Goal: Answer question/provide support

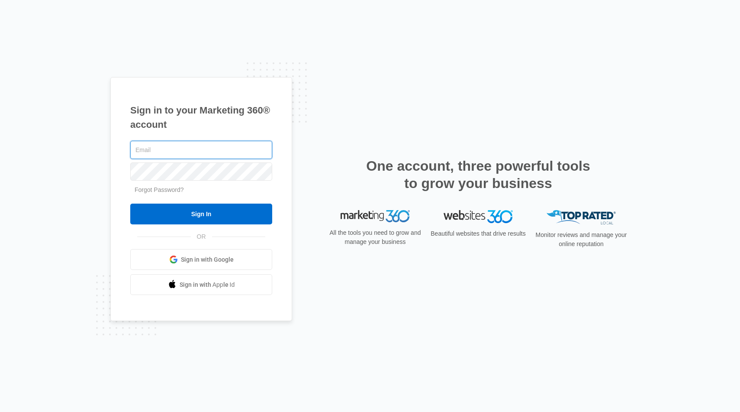
type input "[EMAIL_ADDRESS][DOMAIN_NAME]"
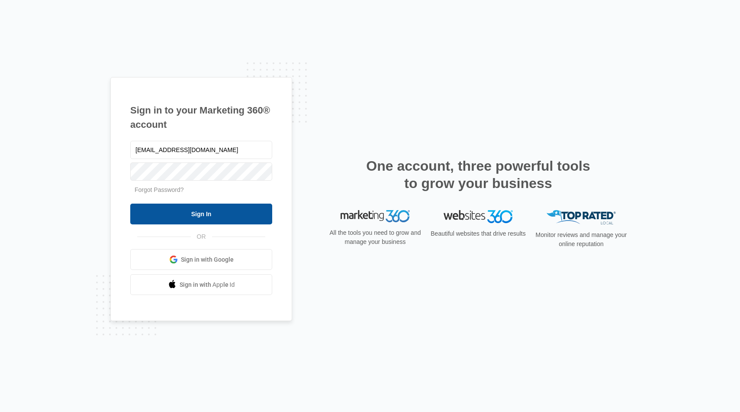
click at [206, 218] on input "Sign In" at bounding box center [201, 213] width 142 height 21
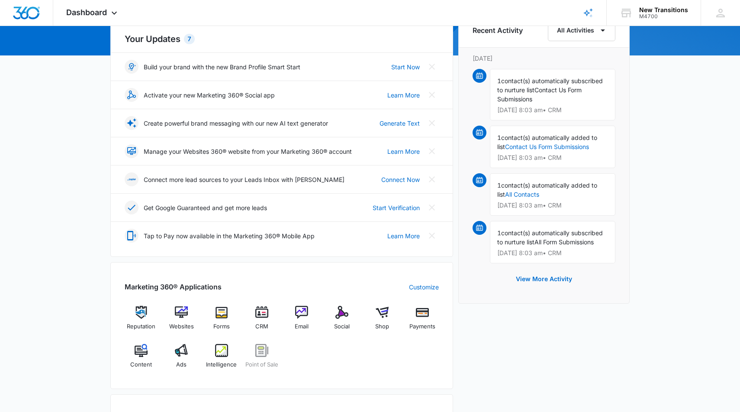
scroll to position [116, 0]
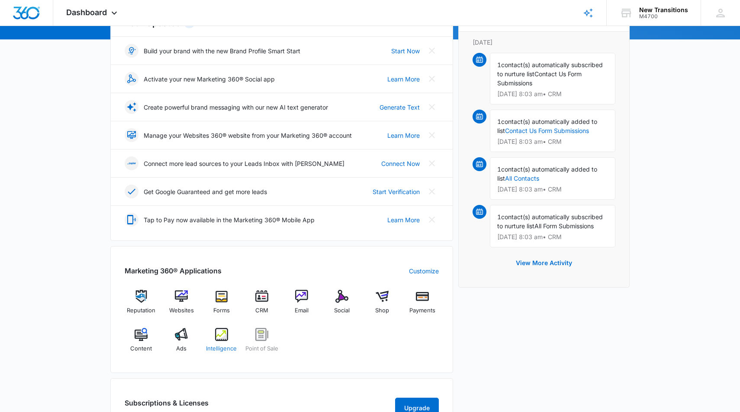
click at [218, 341] on div "Intelligence" at bounding box center [221, 343] width 33 height 31
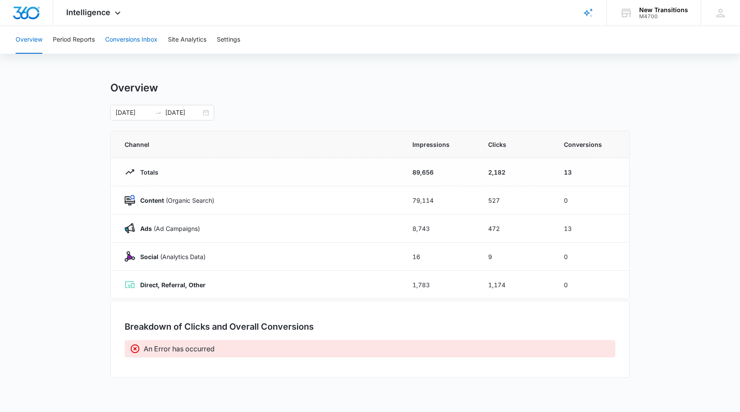
click at [158, 38] on button "Conversions Inbox" at bounding box center [131, 40] width 52 height 28
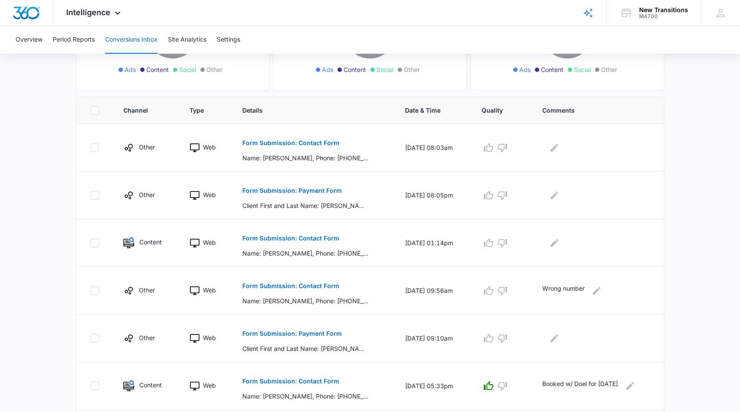
scroll to position [150, 0]
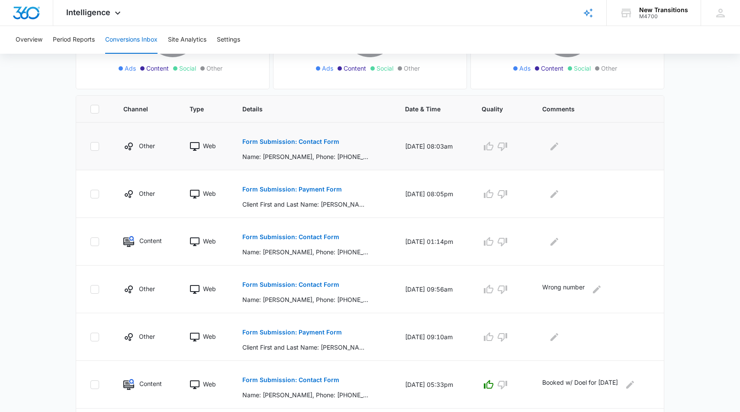
click at [305, 141] on p "Form Submission: Contact Form" at bounding box center [290, 141] width 97 height 6
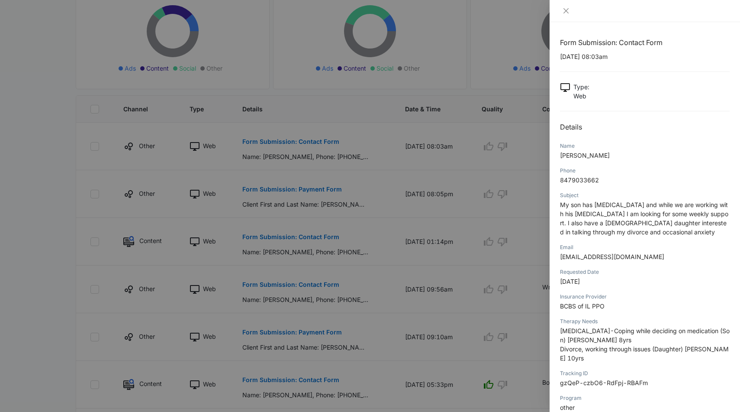
click at [463, 125] on div at bounding box center [370, 206] width 740 height 412
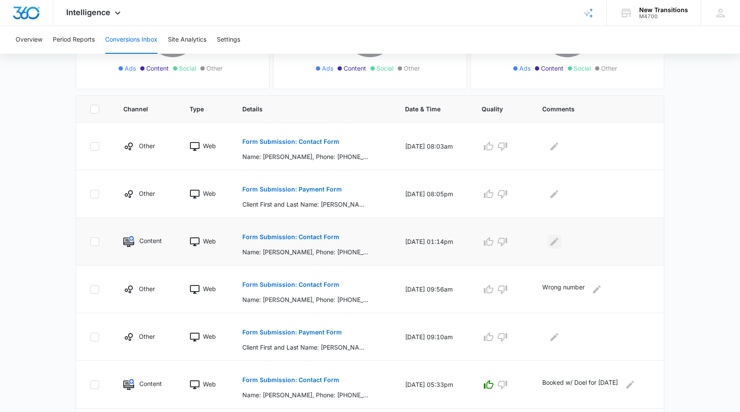
click at [550, 243] on icon "Edit Comments" at bounding box center [554, 241] width 8 height 8
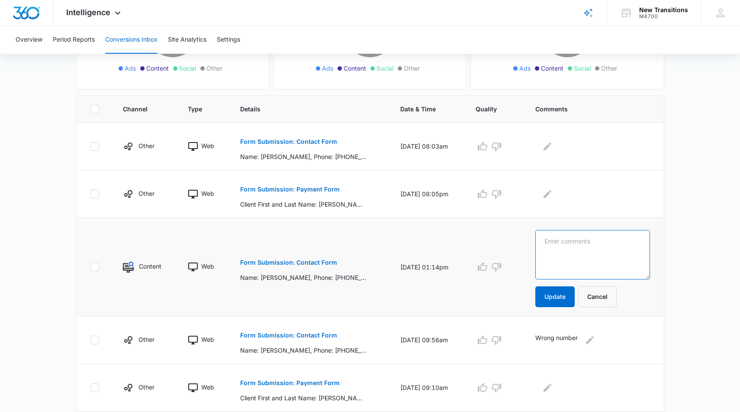
click at [552, 243] on textarea at bounding box center [592, 254] width 115 height 49
type textarea "Emailed and called twice"
click at [561, 300] on button "Update" at bounding box center [554, 296] width 39 height 21
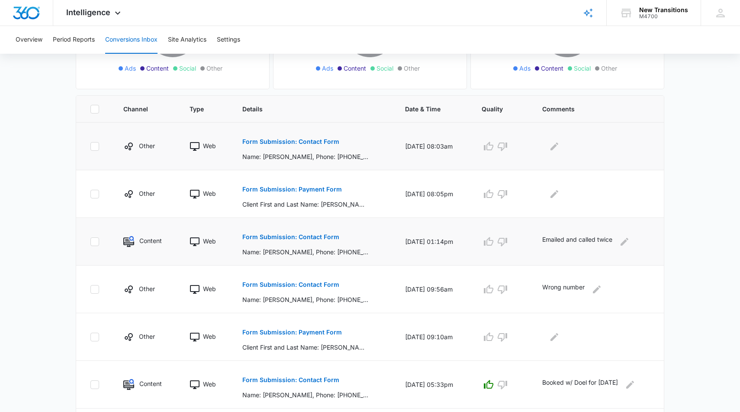
click at [306, 143] on p "Form Submission: Contact Form" at bounding box center [290, 141] width 97 height 6
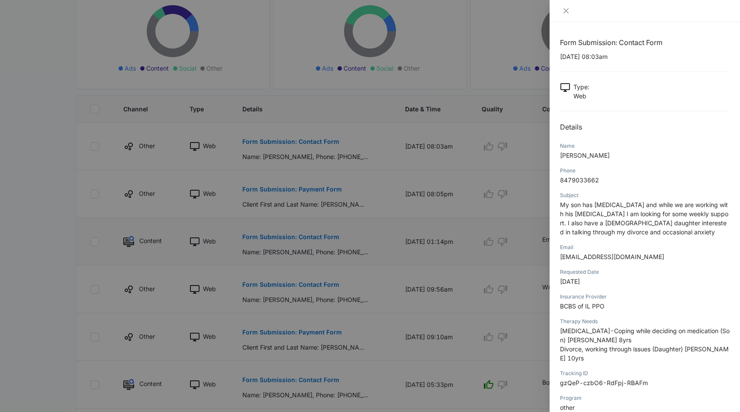
click at [450, 96] on div at bounding box center [370, 206] width 740 height 412
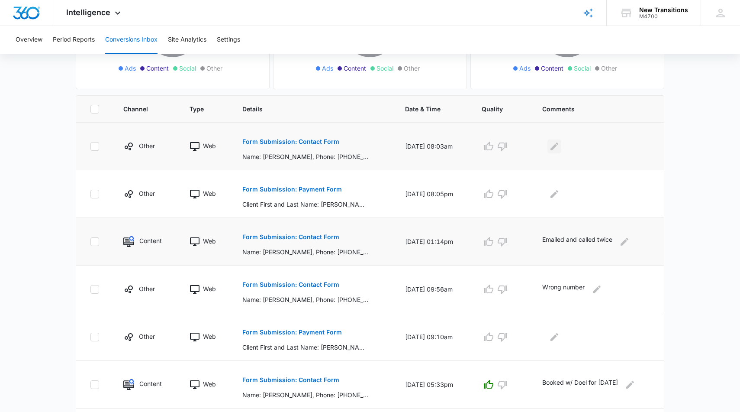
click at [552, 145] on icon "Edit Comments" at bounding box center [554, 146] width 8 height 8
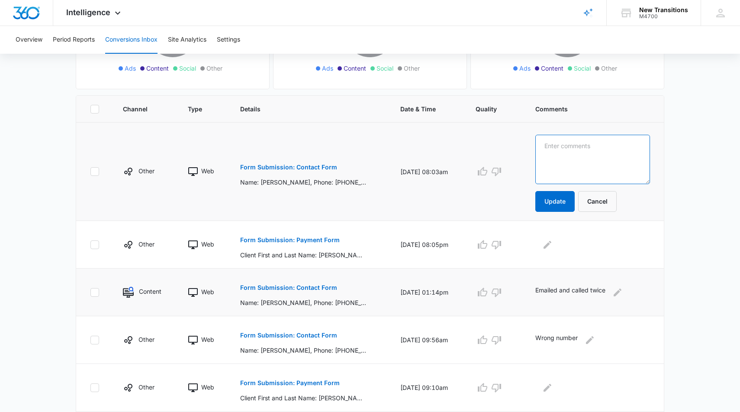
click at [547, 153] on textarea at bounding box center [592, 159] width 115 height 49
type textarea "Called and emailed"
click at [557, 199] on button "Update" at bounding box center [554, 201] width 39 height 21
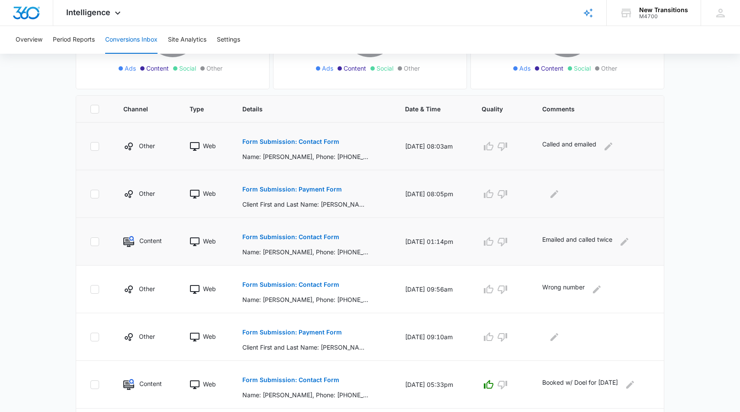
click at [577, 201] on td at bounding box center [598, 194] width 132 height 48
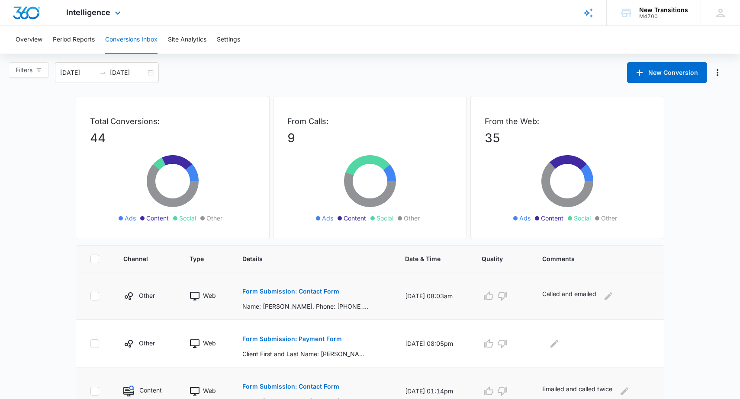
scroll to position [0, 0]
